Goal: Task Accomplishment & Management: Complete application form

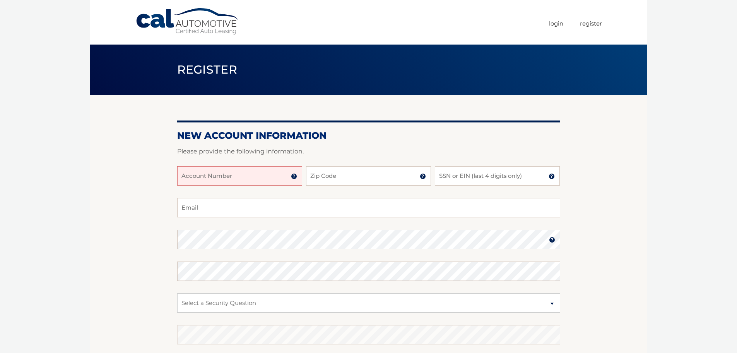
click at [250, 173] on input "Account Number" at bounding box center [239, 175] width 125 height 19
type input "44455981227"
type input "10469"
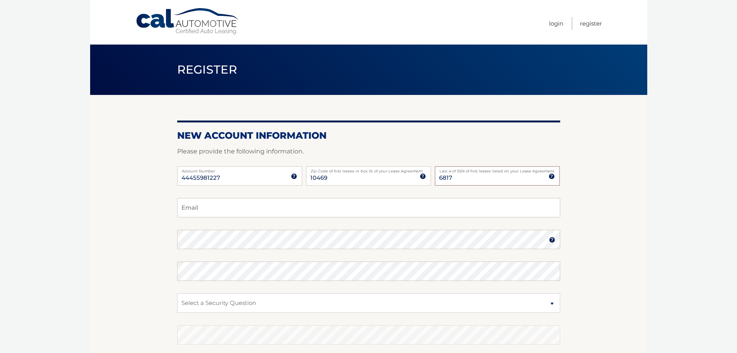
type input "6817"
click at [195, 206] on input "Email" at bounding box center [368, 207] width 383 height 19
type input "hmr803@msn.com"
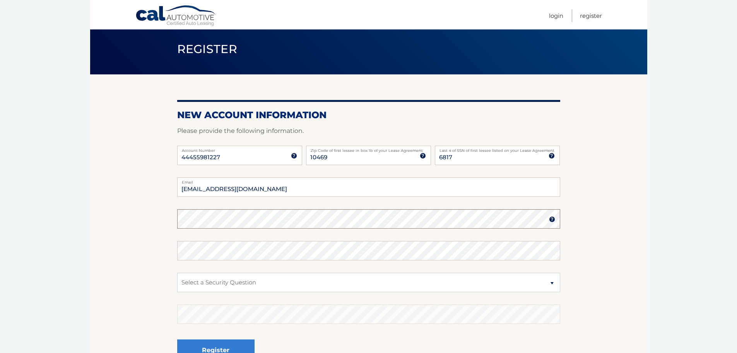
scroll to position [39, 0]
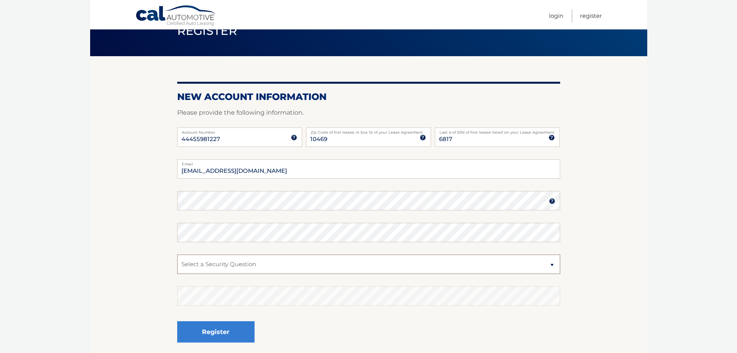
click at [249, 265] on select "Select a Security Question What was the name of your elementary school? What is…" at bounding box center [368, 263] width 383 height 19
click at [177, 254] on select "Select a Security Question What was the name of your elementary school? What is…" at bounding box center [368, 263] width 383 height 19
click at [550, 262] on select "Select a Security Question What was the name of your elementary school? What is…" at bounding box center [368, 263] width 383 height 19
select select "4"
click at [177, 254] on select "Select a Security Question What was the name of your elementary school? What is…" at bounding box center [368, 263] width 383 height 19
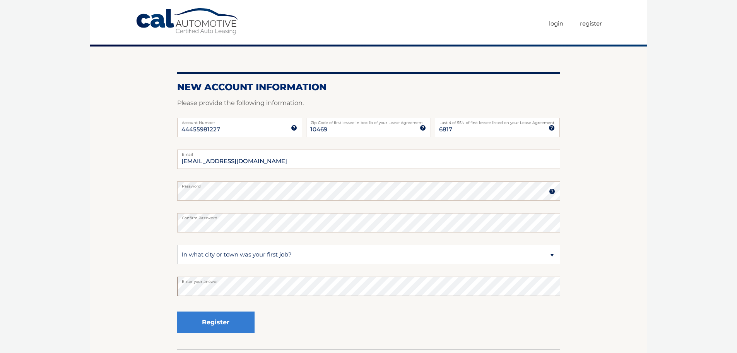
scroll to position [103, 0]
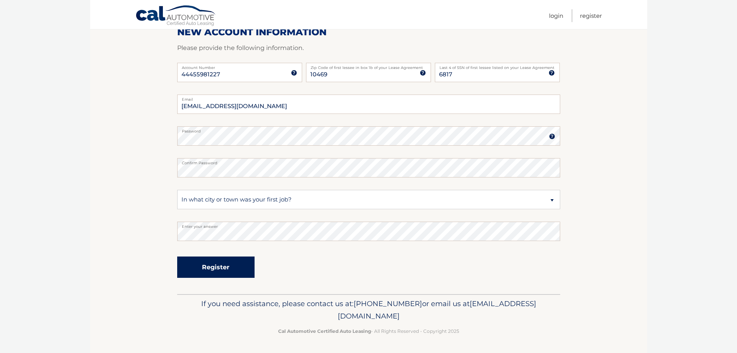
click at [223, 268] on button "Register" at bounding box center [215, 266] width 77 height 21
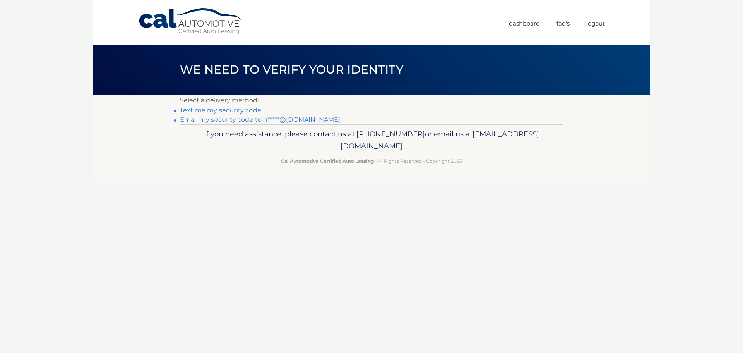
click at [202, 110] on link "Text me my security code" at bounding box center [220, 109] width 81 height 7
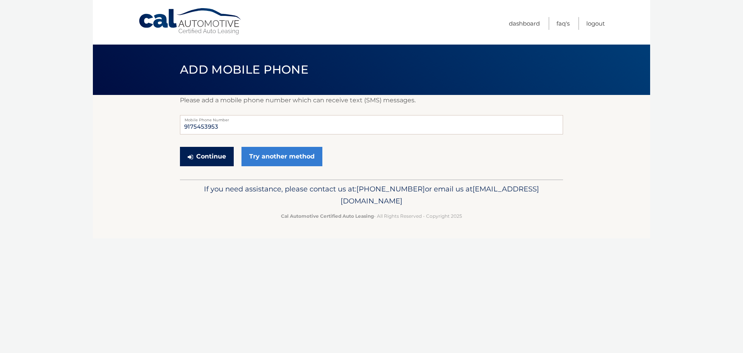
click at [213, 154] on button "Continue" at bounding box center [207, 156] width 54 height 19
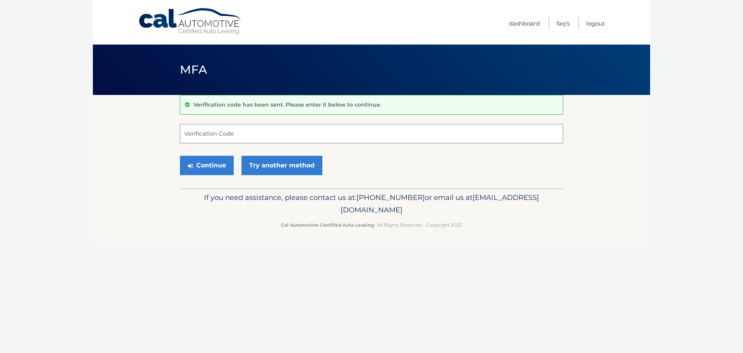
click at [210, 133] on input "Verification Code" at bounding box center [371, 133] width 383 height 19
type input "388499"
click at [208, 166] on button "Continue" at bounding box center [207, 165] width 54 height 19
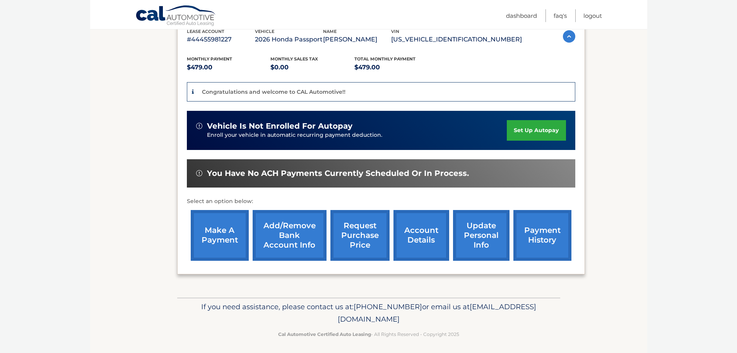
scroll to position [146, 0]
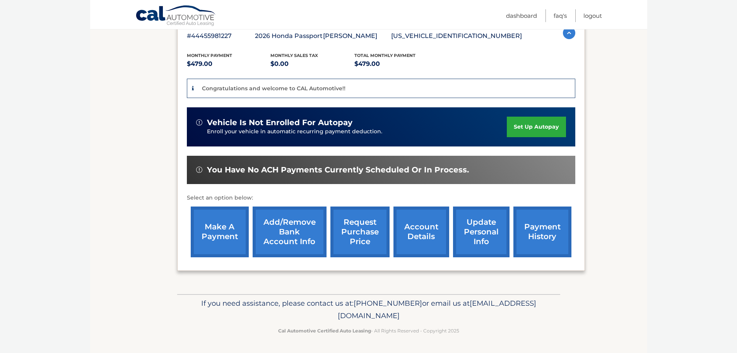
click at [547, 232] on link "payment history" at bounding box center [543, 231] width 58 height 51
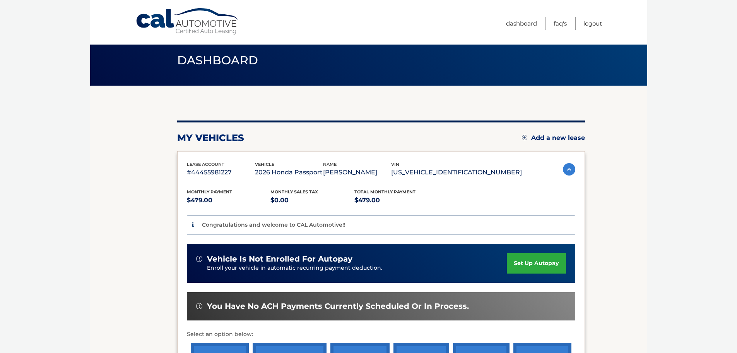
scroll to position [0, 0]
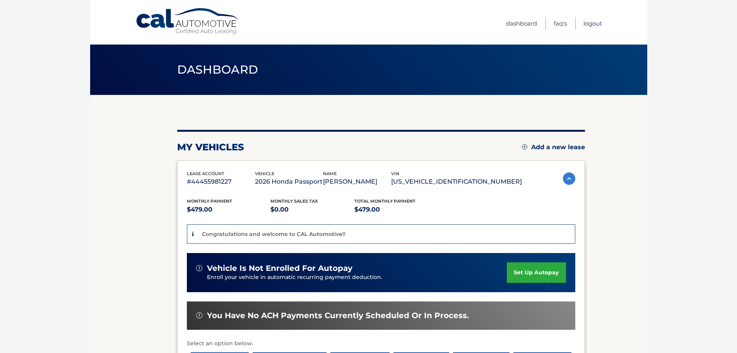
click at [591, 23] on link "Logout" at bounding box center [593, 23] width 19 height 13
